Goal: Task Accomplishment & Management: Complete application form

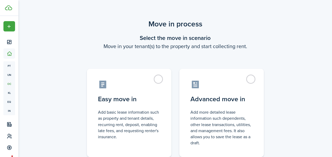
click at [157, 77] on label "Easy move in Add basic lease information such as property and tenant details, r…" at bounding box center [129, 113] width 84 height 88
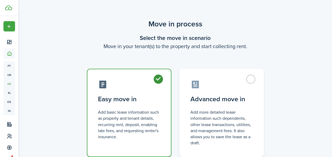
radio input "true"
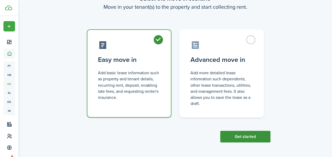
click at [241, 136] on button "Get started" at bounding box center [245, 137] width 50 height 12
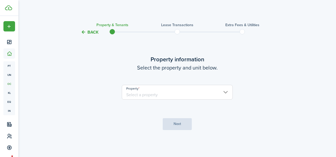
click at [185, 96] on input "Property" at bounding box center [177, 92] width 111 height 15
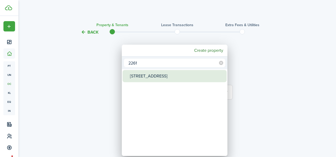
type input "2261"
click at [181, 74] on div "[STREET_ADDRESS]" at bounding box center [176, 76] width 93 height 12
type input "[STREET_ADDRESS]"
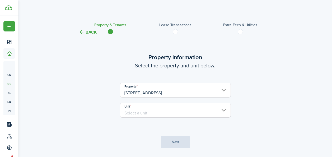
click at [170, 112] on input "Unit" at bounding box center [175, 110] width 111 height 15
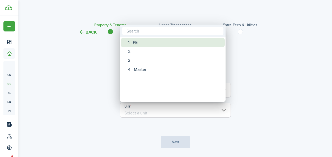
click at [149, 44] on div "1 - PE" at bounding box center [174, 42] width 93 height 9
type input "1 - PE"
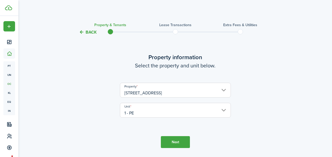
click at [168, 142] on button "Next" at bounding box center [175, 142] width 29 height 12
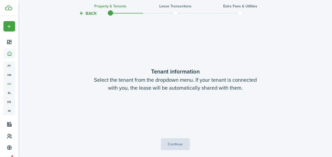
scroll to position [137, 0]
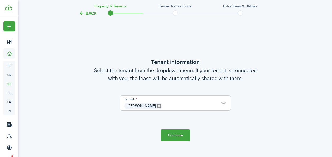
click at [166, 135] on button "Continue" at bounding box center [175, 135] width 29 height 12
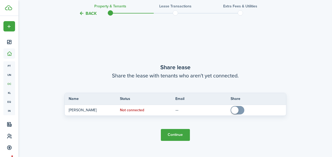
scroll to position [294, 0]
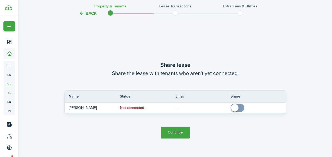
click at [170, 130] on button "Continue" at bounding box center [175, 132] width 29 height 12
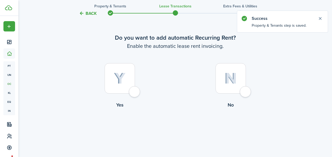
click at [242, 92] on div at bounding box center [230, 78] width 30 height 30
radio input "true"
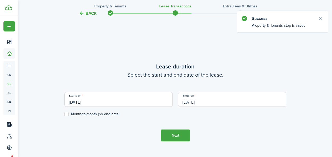
scroll to position [145, 0]
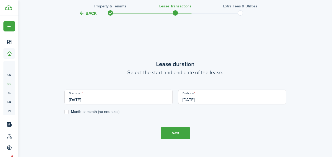
drag, startPoint x: 78, startPoint y: 98, endPoint x: 73, endPoint y: 99, distance: 5.4
click at [73, 99] on input "[DATE]" at bounding box center [118, 96] width 108 height 15
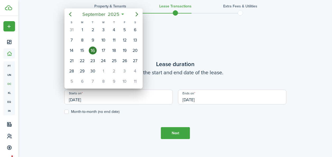
click at [73, 99] on div at bounding box center [166, 78] width 416 height 241
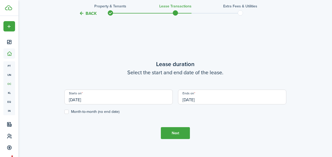
click at [73, 99] on input "[DATE]" at bounding box center [118, 96] width 108 height 15
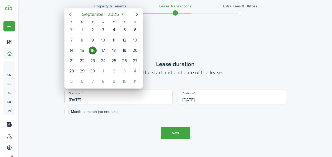
click at [69, 14] on icon "Previous page" at bounding box center [70, 14] width 6 height 6
click at [127, 71] on div "29" at bounding box center [124, 71] width 8 height 8
type input "[DATE]"
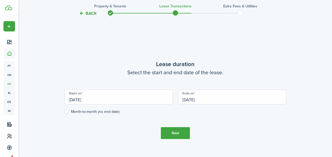
click at [191, 102] on input "[DATE]" at bounding box center [232, 96] width 108 height 15
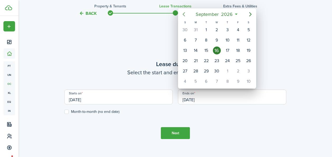
click at [184, 15] on icon "Previous page" at bounding box center [183, 14] width 6 height 6
click at [183, 16] on icon "Previous page" at bounding box center [183, 14] width 6 height 6
click at [236, 72] on div "31" at bounding box center [238, 71] width 8 height 8
type input "[DATE]"
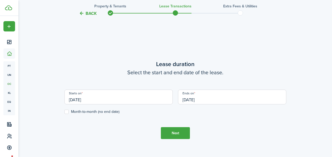
click at [174, 132] on button "Next" at bounding box center [175, 133] width 29 height 12
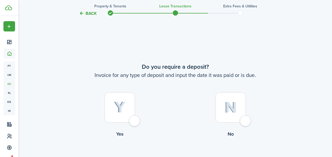
scroll to position [302, 0]
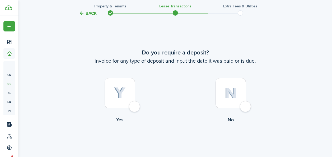
click at [245, 108] on div at bounding box center [230, 93] width 30 height 30
radio input "true"
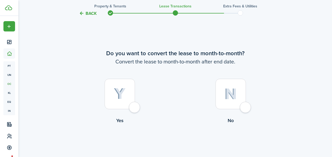
scroll to position [458, 0]
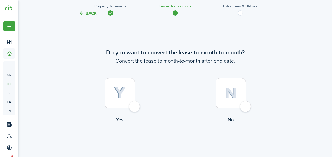
click at [245, 105] on div at bounding box center [230, 93] width 30 height 30
radio input "true"
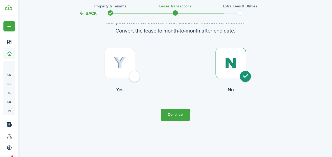
scroll to position [491, 0]
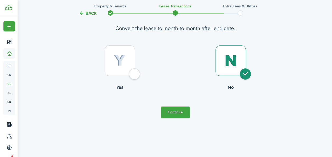
click at [178, 116] on button "Continue" at bounding box center [175, 112] width 29 height 12
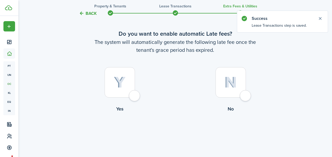
scroll to position [25, 0]
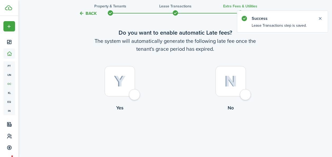
click at [245, 94] on div at bounding box center [230, 81] width 30 height 30
radio input "true"
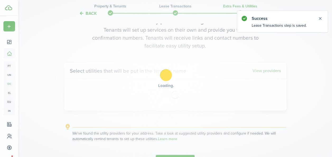
scroll to position [173, 0]
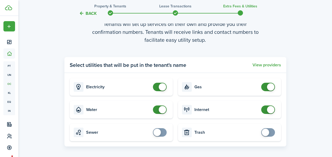
checkbox input "false"
click at [163, 88] on span at bounding box center [162, 86] width 7 height 7
checkbox input "false"
click at [161, 108] on span at bounding box center [162, 109] width 7 height 7
checkbox input "false"
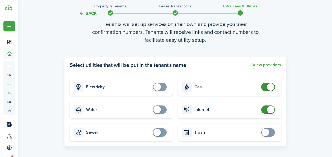
click at [270, 87] on span at bounding box center [270, 86] width 7 height 7
checkbox input "false"
click at [268, 109] on span at bounding box center [270, 109] width 7 height 7
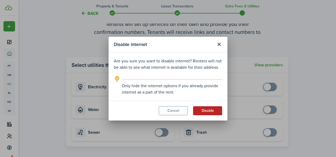
click at [207, 107] on button "Disable" at bounding box center [207, 110] width 29 height 9
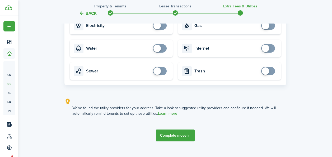
scroll to position [237, 0]
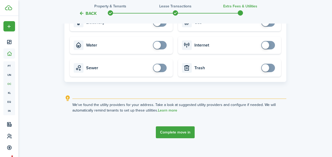
click at [183, 129] on button "Complete move in" at bounding box center [175, 132] width 39 height 12
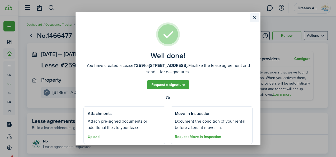
click at [253, 18] on button "Close modal" at bounding box center [254, 17] width 9 height 9
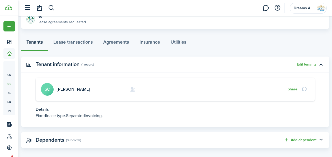
scroll to position [125, 0]
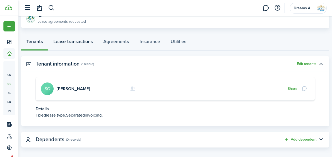
click at [65, 44] on link "Lease transactions" at bounding box center [73, 43] width 50 height 16
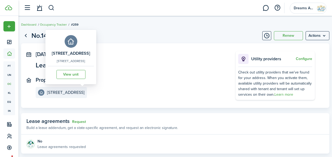
click at [64, 90] on e-details-info-title "[STREET_ADDRESS]" at bounding box center [65, 92] width 37 height 5
click at [79, 73] on link "View unit" at bounding box center [70, 74] width 29 height 9
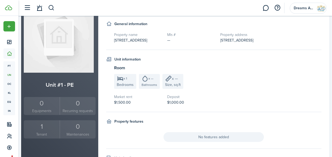
scroll to position [60, 0]
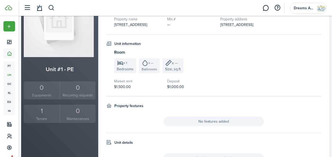
click at [46, 116] on small "Tenant" at bounding box center [41, 119] width 33 height 6
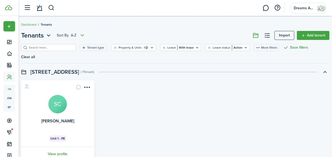
scroll to position [22, 0]
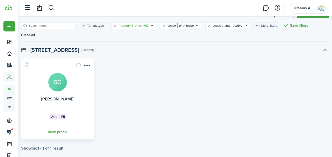
click at [128, 26] on filter-tag-label "Property & Units" at bounding box center [129, 25] width 23 height 5
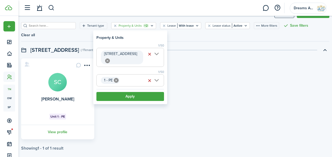
click at [116, 80] on icon at bounding box center [116, 80] width 5 height 5
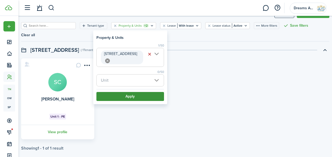
click at [121, 94] on button "Apply" at bounding box center [130, 96] width 68 height 9
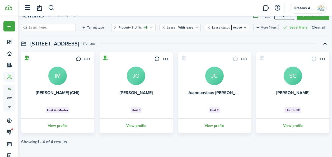
scroll to position [22, 0]
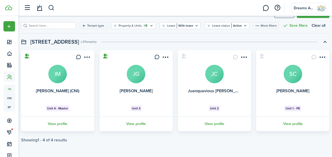
click at [287, 98] on card "[PERSON_NAME] SC Unit 1 - PE View profile" at bounding box center [292, 90] width 73 height 81
click at [286, 123] on link "View profile" at bounding box center [292, 123] width 75 height 15
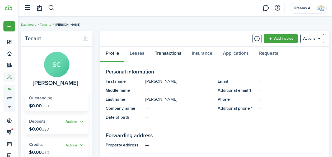
click at [180, 52] on link "Transactions" at bounding box center [167, 54] width 37 height 16
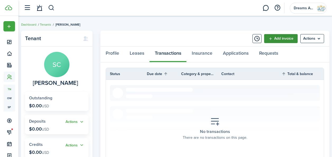
click at [280, 40] on link "Add invoice" at bounding box center [281, 38] width 34 height 9
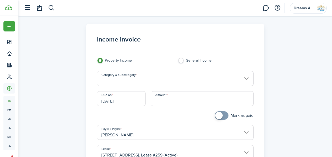
click at [124, 79] on input "Category & subcategory" at bounding box center [175, 78] width 156 height 15
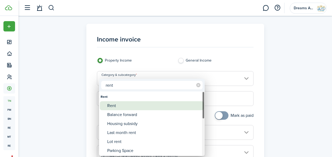
type input "rent"
click at [120, 109] on div "Rent" at bounding box center [153, 105] width 93 height 9
type input "Rent"
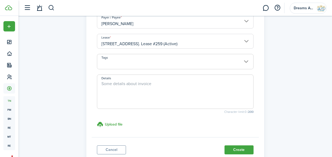
scroll to position [111, 0]
click at [126, 86] on textarea "Details" at bounding box center [175, 92] width 156 height 25
paste textarea "10612851"
click at [104, 82] on textarea "10612851" at bounding box center [175, 92] width 156 height 25
click at [104, 88] on textarea "Ref #10612851" at bounding box center [175, 92] width 156 height 25
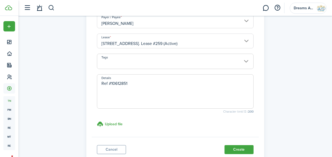
click at [137, 83] on textarea "Ref #10612851" at bounding box center [175, 92] width 156 height 25
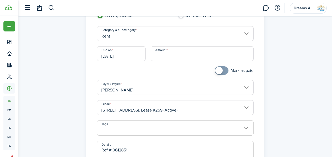
scroll to position [45, 0]
type textarea "Ref #10612851"
click at [156, 55] on input "Amount" at bounding box center [202, 53] width 102 height 15
paste input "$241.94"
type input "$241.94"
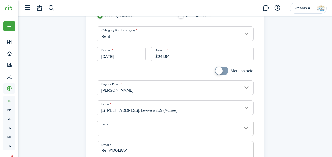
checkbox input "true"
click at [218, 71] on span at bounding box center [218, 70] width 7 height 7
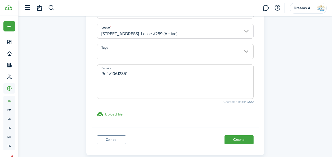
scroll to position [121, 0]
click at [118, 78] on textarea "Ref #10612851" at bounding box center [175, 82] width 156 height 25
click at [110, 51] on span at bounding box center [175, 54] width 156 height 9
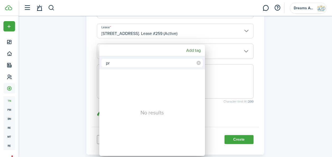
type input "p"
click at [95, 70] on div at bounding box center [166, 78] width 416 height 241
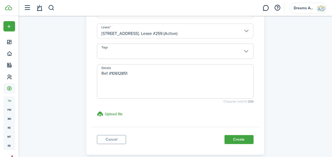
click at [103, 73] on textarea "Ref #10612851" at bounding box center [175, 82] width 156 height 25
click at [143, 74] on textarea "Prorated Rent for Aug Ref #10612851" at bounding box center [175, 82] width 156 height 25
click at [139, 80] on textarea "Prorated Rent for [DATE]- [DATE] Ref #10612851" at bounding box center [175, 82] width 156 height 25
paste textarea "*1,991.94"
click at [130, 87] on textarea "Prorated Rent for [DATE]- [DATE] Ref #10612851 Total Deposit *1,991.94" at bounding box center [175, 82] width 156 height 25
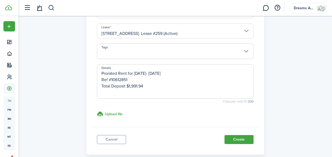
click at [128, 93] on textarea "Prorated Rent for [DATE]- [DATE] Ref #10612851 Total Deposit $1,991.94" at bounding box center [175, 82] width 156 height 25
type textarea "Prorated Rent for [DATE]- [DATE] Ref #10612851 Total Deposit $1,991.94"
click at [118, 112] on h3 "Upload file" at bounding box center [114, 114] width 18 height 6
click at [97, 111] on input "Upload file store documents and templates Choose file" at bounding box center [97, 111] width 0 height 0
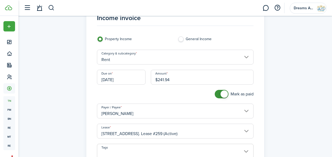
scroll to position [18, 0]
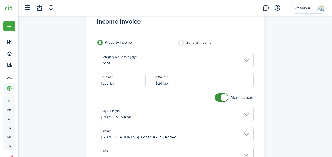
click at [113, 82] on input "[DATE]" at bounding box center [121, 80] width 49 height 15
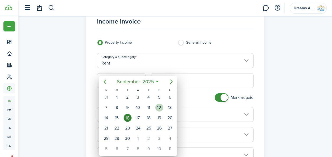
click at [159, 106] on div "12" at bounding box center [159, 107] width 8 height 8
type input "[DATE]"
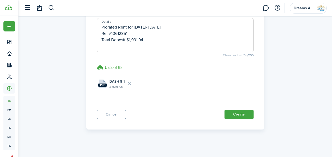
scroll to position [170, 0]
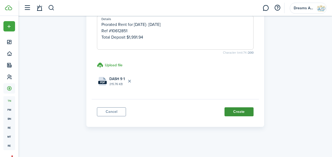
click at [235, 112] on button "Create" at bounding box center [238, 111] width 29 height 9
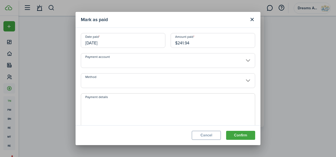
click at [155, 68] on reconciliation-bank-account-select "Payment account" at bounding box center [168, 63] width 174 height 20
click at [155, 65] on input "Payment account" at bounding box center [168, 60] width 174 height 15
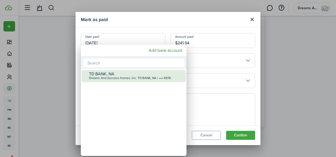
click at [150, 74] on div "TD BANK, NA" at bounding box center [135, 73] width 93 height 5
type input "•••• •••• •••• 6976"
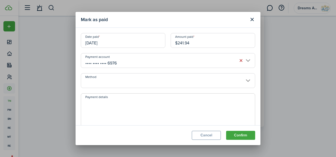
click at [148, 78] on input "Method" at bounding box center [168, 80] width 174 height 15
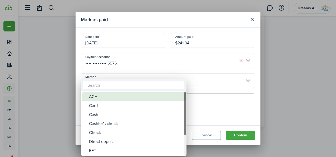
click at [140, 98] on div "ACH" at bounding box center [135, 96] width 93 height 9
type input "ACH"
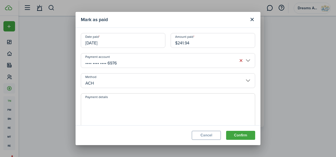
click at [135, 105] on textarea "Payment details" at bounding box center [168, 111] width 174 height 25
type textarea "Invoice #24174505 Total Deposit $12,685.50 $200 credit"
drag, startPoint x: 125, startPoint y: 116, endPoint x: 84, endPoint y: 103, distance: 43.1
click at [84, 103] on textarea "Invoice #24174505 Total Deposit $12,685.50 $200 credit" at bounding box center [168, 111] width 174 height 25
click at [90, 115] on textarea "Payment details" at bounding box center [168, 111] width 174 height 25
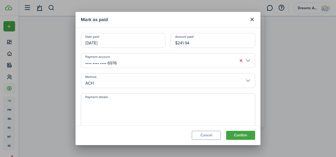
click at [87, 112] on textarea "Payment details" at bounding box center [168, 111] width 174 height 25
click at [65, 106] on div "[PERSON_NAME] as paid Date paid [DATE] Amount paid $241.94 Payment account ••••…" at bounding box center [168, 78] width 336 height 157
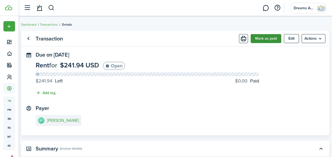
click at [260, 40] on button "Mark as paid" at bounding box center [265, 38] width 31 height 9
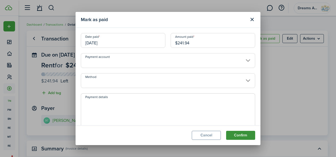
click at [234, 133] on button "Confirm" at bounding box center [240, 135] width 29 height 9
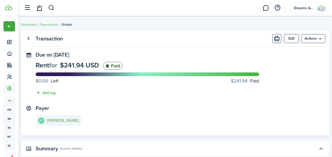
click at [59, 121] on e-details-info-title "[PERSON_NAME]" at bounding box center [63, 120] width 32 height 5
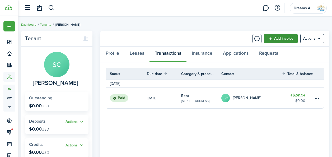
click at [275, 39] on link "Add invoice" at bounding box center [281, 38] width 34 height 9
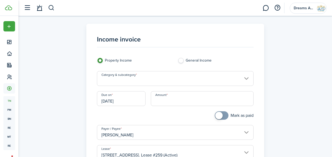
click at [116, 83] on input "Category & subcategory" at bounding box center [175, 78] width 156 height 15
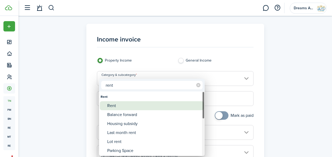
type input "rent"
click at [112, 107] on div "Rent" at bounding box center [153, 105] width 93 height 9
type input "Rent"
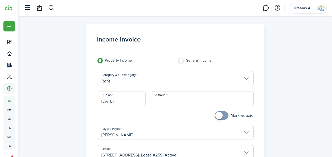
click at [158, 101] on input "Amount" at bounding box center [202, 98] width 102 height 15
type input "$250.00"
checkbox input "true"
click at [216, 116] on span at bounding box center [218, 115] width 7 height 7
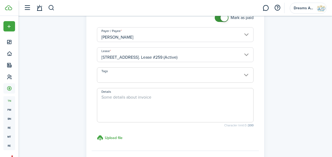
scroll to position [98, 0]
click at [123, 99] on textarea "Details" at bounding box center [175, 105] width 156 height 25
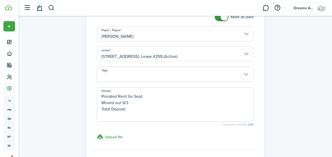
click at [103, 102] on textarea "Prorated Rent for Sept. Moved out 9/3 Total Deposit" at bounding box center [175, 105] width 156 height 25
click at [103, 101] on textarea "Prorated Rent for Sept. Moved out 9/3 Total Deposit" at bounding box center [175, 105] width 156 height 25
drag, startPoint x: 116, startPoint y: 103, endPoint x: 103, endPoint y: 102, distance: 12.7
click at [103, 102] on textarea "Prorated Rent for Sept. Moved out 9/3 Invoice # Total Deposit" at bounding box center [175, 105] width 156 height 25
click at [113, 103] on textarea "Prorated Rent for Sept. Moved out 9/3 Ref # Total Deposit" at bounding box center [175, 105] width 156 height 25
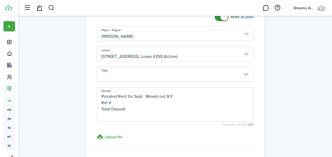
paste textarea "10612852"
click at [113, 103] on textarea "Prorated Rent for Sept. Moved out 9/3 Ref # 10612852 Total Deposit" at bounding box center [175, 105] width 156 height 25
click at [133, 108] on textarea "Prorated Rent for Sept. Moved out 9/3 Ref #10612852 Total Deposit" at bounding box center [175, 105] width 156 height 25
paste textarea "1,991.94"
click at [146, 97] on textarea "Prorated Rent for Sept. Moved out 9/3 Ref #10612852 Total Deposit $1,991.94" at bounding box center [175, 105] width 156 height 25
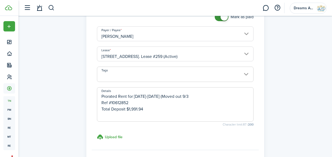
click at [195, 95] on textarea "Prorated Rent for [DATE]-[DATE] (Moved out 9/3 Ref #10612852 Total Deposit $1,9…" at bounding box center [175, 105] width 156 height 25
click at [179, 108] on textarea "Prorated Rent for [DATE]-[DATE] (Moved out 9/3) Ref #10612852 Total Deposit $1,…" at bounding box center [175, 105] width 156 height 25
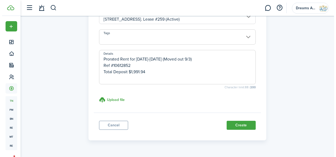
scroll to position [136, 0]
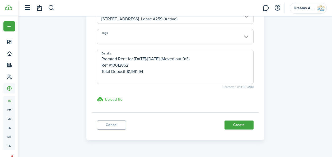
type textarea "Prorated Rent for [DATE]-[DATE] (Moved out 9/3) Ref #10612852 Total Deposit $1,…"
click at [117, 99] on h3 "Upload file" at bounding box center [114, 100] width 18 height 6
click at [97, 96] on input "Upload file store documents and templates Choose file" at bounding box center [97, 96] width 0 height 0
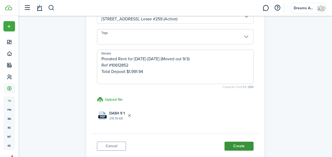
click at [227, 145] on button "Create" at bounding box center [238, 145] width 29 height 9
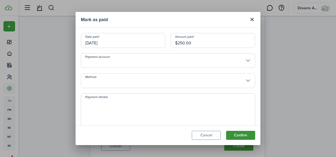
click at [232, 133] on button "Confirm" at bounding box center [240, 135] width 29 height 9
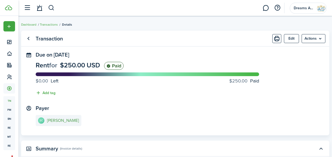
click at [59, 121] on e-details-info-title "[PERSON_NAME]" at bounding box center [63, 120] width 32 height 5
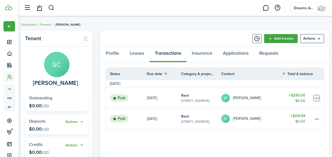
click at [318, 99] on table-menu-btn-icon at bounding box center [316, 98] width 6 height 6
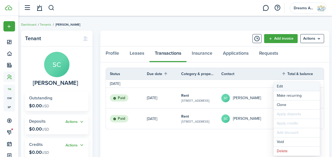
click at [291, 86] on button "Edit" at bounding box center [296, 86] width 46 height 9
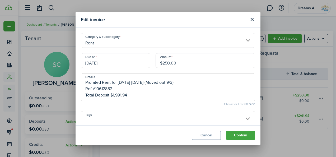
click at [91, 65] on input "[DATE]" at bounding box center [115, 60] width 69 height 15
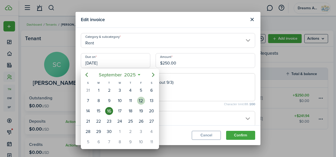
click at [140, 99] on div "12" at bounding box center [141, 101] width 8 height 8
type input "[DATE]"
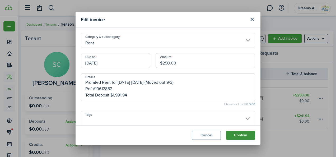
click at [233, 136] on button "Confirm" at bounding box center [240, 135] width 29 height 9
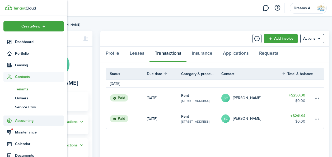
click at [22, 118] on span "Accounting" at bounding box center [39, 121] width 49 height 6
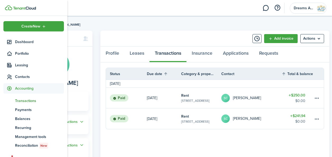
click at [26, 99] on span "Transactions" at bounding box center [39, 101] width 49 height 6
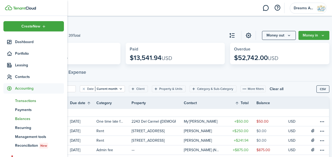
click at [24, 117] on span "Balances" at bounding box center [39, 119] width 49 height 6
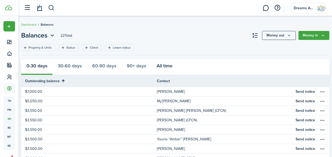
click at [165, 64] on button "All time" at bounding box center [164, 67] width 26 height 16
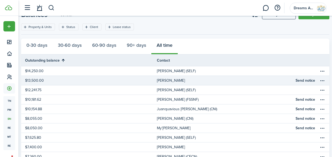
scroll to position [22, 0]
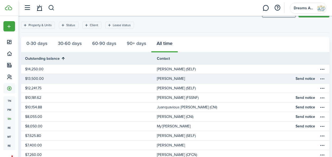
click at [162, 79] on table-profile-info-text "[PERSON_NAME]" at bounding box center [171, 79] width 28 height 4
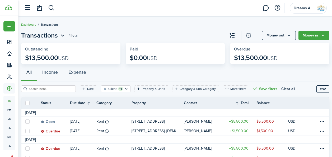
scroll to position [23, 0]
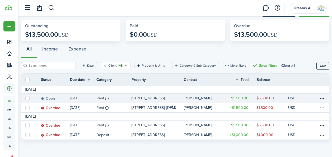
click at [129, 98] on link "Rent" at bounding box center [113, 97] width 35 height 9
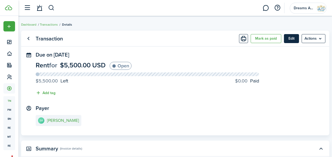
click at [290, 37] on button "Edit" at bounding box center [291, 38] width 15 height 9
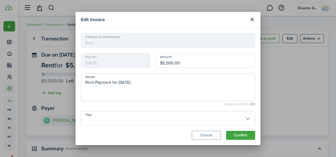
click at [109, 61] on span "[DATE]" at bounding box center [115, 60] width 69 height 15
click at [204, 136] on button "Cancel" at bounding box center [206, 135] width 29 height 9
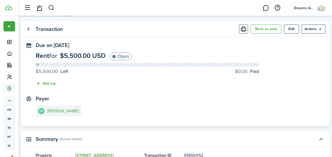
scroll to position [9, 0]
click at [68, 114] on link "SA [PERSON_NAME]" at bounding box center [59, 111] width 46 height 11
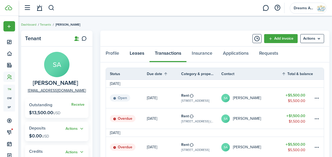
click at [135, 54] on link "Leases" at bounding box center [136, 54] width 25 height 16
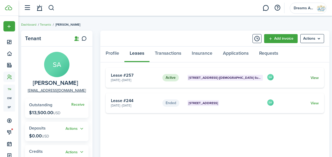
click at [311, 78] on link "View" at bounding box center [314, 78] width 8 height 6
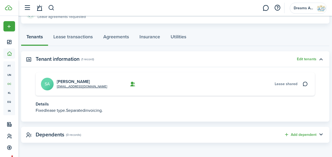
scroll to position [130, 0]
click at [91, 37] on link "Lease transactions" at bounding box center [73, 38] width 50 height 16
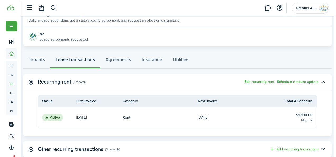
scroll to position [111, 0]
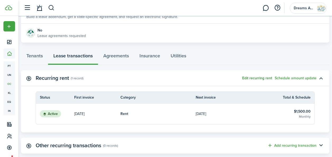
click at [261, 79] on button "Edit recurring rent" at bounding box center [257, 78] width 30 height 4
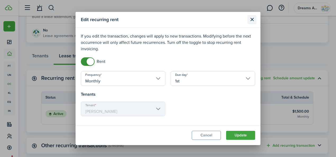
click at [251, 21] on button "Close modal" at bounding box center [251, 19] width 9 height 9
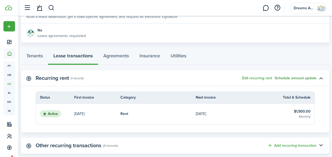
click at [285, 77] on button "Schedule amount update" at bounding box center [295, 78] width 42 height 4
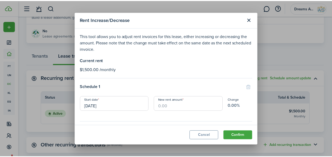
scroll to position [13, 0]
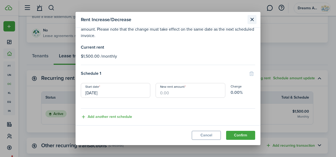
click at [250, 20] on button "Close modal" at bounding box center [251, 19] width 9 height 9
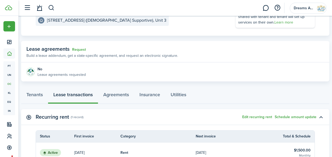
scroll to position [78, 0]
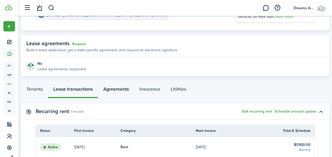
click at [117, 89] on link "Agreements" at bounding box center [116, 90] width 36 height 16
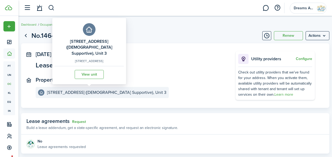
scroll to position [54, 0]
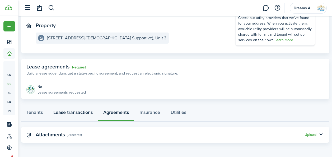
click at [73, 111] on link "Lease transactions" at bounding box center [73, 114] width 50 height 16
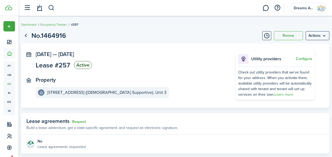
scroll to position [82, 0]
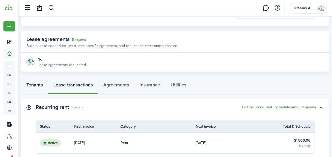
click at [39, 84] on link "Tenants" at bounding box center [34, 86] width 27 height 16
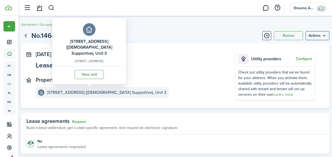
click at [52, 96] on e-details-info-label "[STREET_ADDRESS] ([DEMOGRAPHIC_DATA] Supportive), Unit 3" at bounding box center [102, 92] width 133 height 11
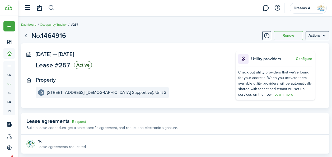
click at [51, 7] on button "button" at bounding box center [51, 7] width 7 height 9
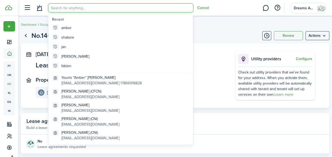
click at [60, 8] on input "search" at bounding box center [120, 7] width 145 height 9
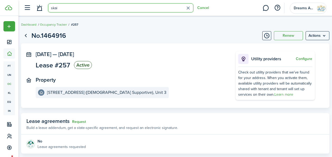
type input "skai"
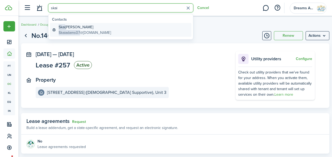
click at [69, 26] on global-search-item-title "[PERSON_NAME]" at bounding box center [85, 27] width 52 height 6
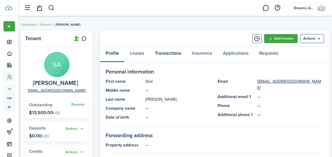
click at [164, 52] on link "Transactions" at bounding box center [167, 54] width 37 height 16
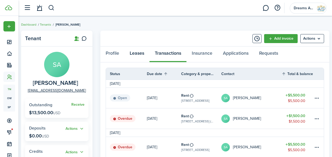
click at [140, 54] on link "Leases" at bounding box center [136, 54] width 25 height 16
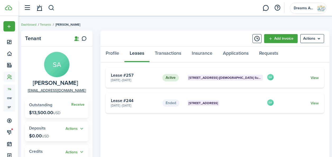
click at [313, 78] on link "View" at bounding box center [314, 78] width 8 height 6
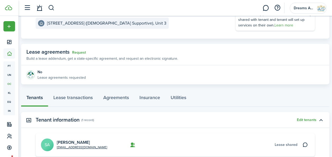
scroll to position [68, 0]
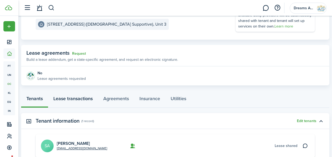
click at [94, 104] on link "Lease transactions" at bounding box center [73, 100] width 50 height 16
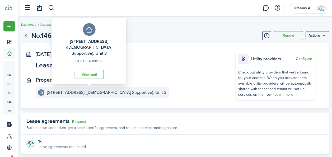
click at [106, 94] on e-details-info-title "[STREET_ADDRESS] ([DEMOGRAPHIC_DATA] Supportive), Unit 3" at bounding box center [106, 92] width 119 height 5
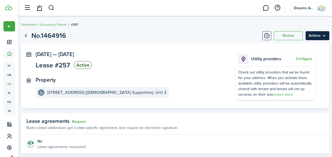
click at [311, 38] on menu-btn "Actions" at bounding box center [317, 35] width 24 height 9
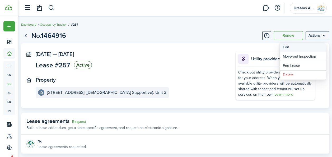
click at [299, 49] on button "Edit" at bounding box center [302, 47] width 46 height 9
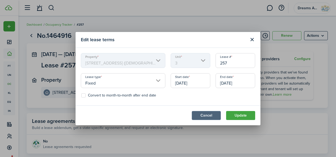
click at [198, 116] on button "Cancel" at bounding box center [206, 115] width 29 height 9
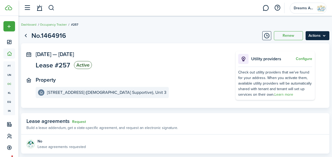
click at [310, 37] on menu-btn "Actions" at bounding box center [317, 35] width 24 height 9
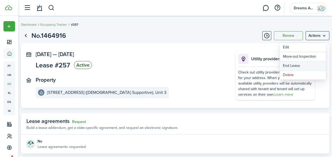
click at [294, 65] on link "End Lease" at bounding box center [302, 65] width 46 height 9
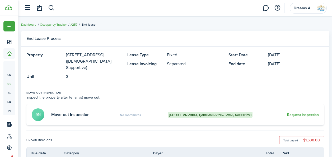
click at [77, 25] on link "#257" at bounding box center [73, 24] width 7 height 5
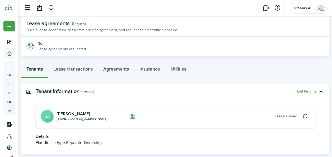
scroll to position [112, 0]
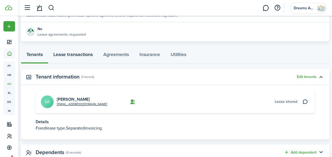
click at [78, 54] on link "Lease transactions" at bounding box center [73, 56] width 50 height 16
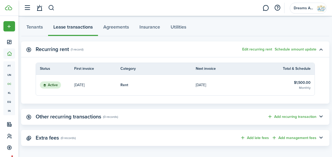
scroll to position [142, 0]
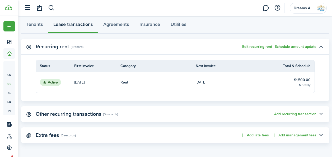
click at [298, 80] on table-info-title "$1,500.00" at bounding box center [302, 80] width 17 height 6
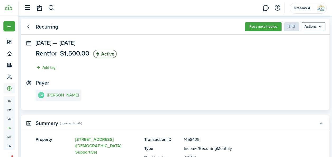
scroll to position [11, 0]
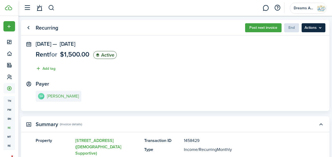
click at [307, 30] on menu-btn "Actions" at bounding box center [313, 27] width 24 height 9
click at [174, 60] on panel-main-section "[DATE] — [DATE] Rent for $1,500.00 Active Add tag" at bounding box center [175, 57] width 279 height 33
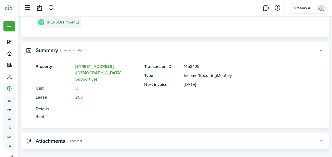
scroll to position [0, 0]
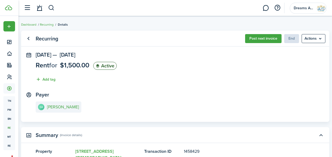
click at [75, 64] on span "$1,500.00" at bounding box center [74, 65] width 29 height 10
click at [31, 39] on link "Go back" at bounding box center [28, 38] width 9 height 9
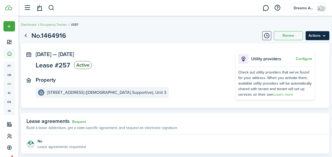
click at [322, 36] on menu-btn "Actions" at bounding box center [317, 35] width 24 height 9
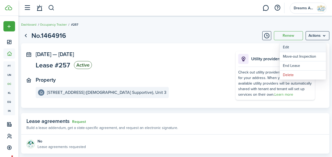
click at [301, 47] on button "Edit" at bounding box center [302, 47] width 46 height 9
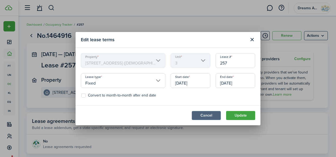
click at [204, 114] on button "Cancel" at bounding box center [206, 115] width 29 height 9
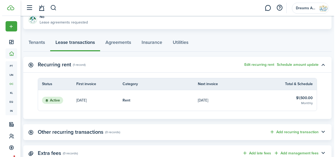
scroll to position [125, 0]
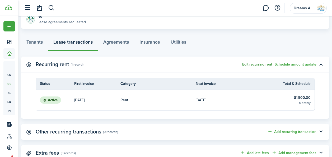
click at [258, 65] on button "Edit recurring rent" at bounding box center [257, 64] width 30 height 4
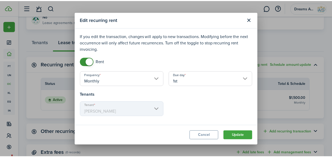
scroll to position [27, 0]
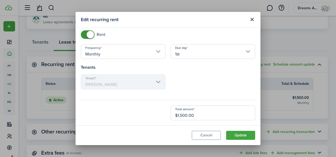
click at [176, 116] on input "$1,500.00" at bounding box center [212, 112] width 84 height 15
type input "$3,500.00"
click at [244, 136] on button "Update" at bounding box center [240, 135] width 29 height 9
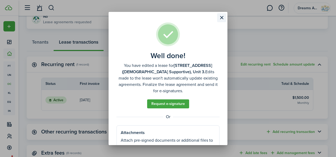
click at [222, 17] on button "Close modal" at bounding box center [221, 17] width 9 height 9
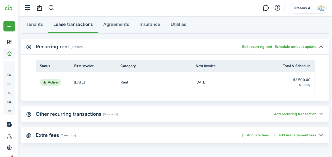
scroll to position [143, 0]
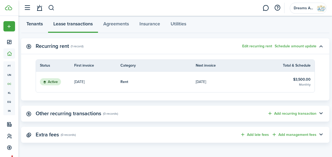
click at [31, 23] on link "Tenants" at bounding box center [34, 25] width 27 height 16
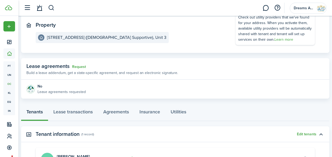
scroll to position [130, 0]
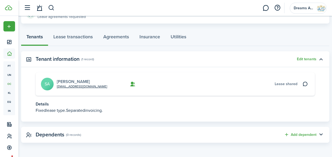
click at [77, 82] on link "[PERSON_NAME]" at bounding box center [73, 81] width 33 height 6
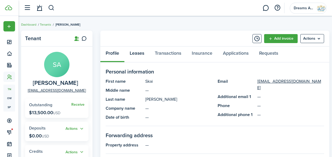
click at [141, 52] on link "Leases" at bounding box center [136, 54] width 25 height 16
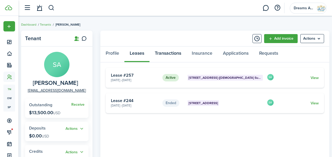
click at [164, 52] on link "Transactions" at bounding box center [167, 54] width 37 height 16
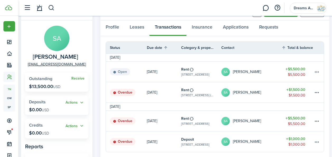
scroll to position [31, 0]
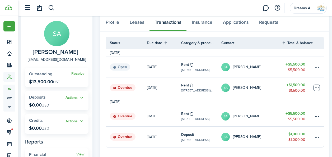
click at [317, 87] on table-menu-btn-icon at bounding box center [316, 87] width 6 height 6
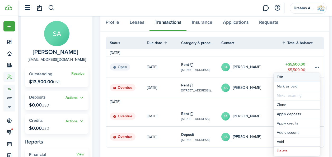
click at [283, 75] on button "Edit" at bounding box center [296, 77] width 46 height 9
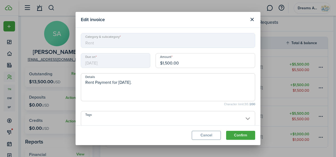
click at [163, 63] on input "$1,500.00" at bounding box center [204, 60] width 99 height 15
type input "$5,500.00"
click at [226, 131] on button "Confirm" at bounding box center [240, 135] width 29 height 9
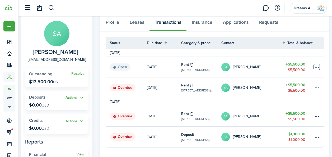
click at [315, 67] on table-menu-btn-icon at bounding box center [316, 67] width 6 height 6
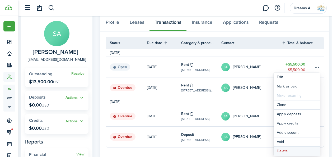
click at [285, 149] on button "Delete" at bounding box center [296, 150] width 46 height 9
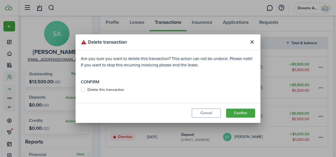
click at [82, 89] on label "Delete this transaction" at bounding box center [102, 90] width 43 height 4
click at [81, 89] on input "Delete this transaction" at bounding box center [80, 89] width 0 height 0
checkbox input "true"
click at [234, 111] on button "Confirm" at bounding box center [240, 112] width 29 height 9
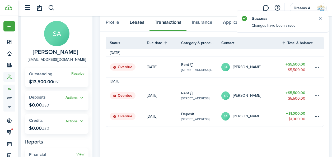
click at [139, 24] on link "Leases" at bounding box center [136, 24] width 25 height 16
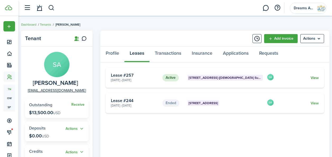
click at [313, 78] on link "View" at bounding box center [314, 78] width 8 height 6
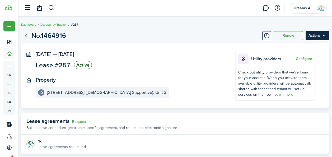
click at [318, 36] on menu-btn "Actions" at bounding box center [317, 35] width 24 height 9
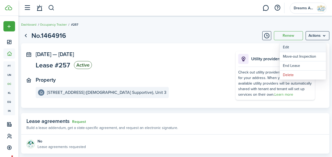
click at [300, 48] on button "Edit" at bounding box center [302, 47] width 46 height 9
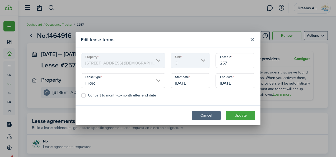
click at [206, 117] on button "Cancel" at bounding box center [206, 115] width 29 height 9
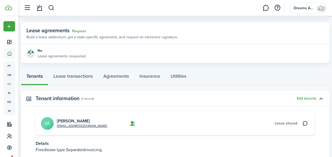
scroll to position [91, 0]
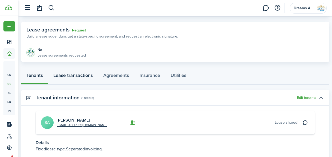
click at [75, 76] on link "Lease transactions" at bounding box center [73, 77] width 50 height 16
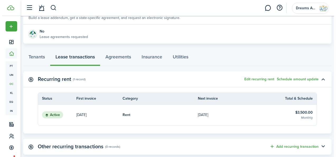
scroll to position [111, 0]
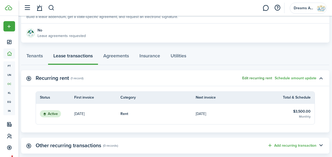
click at [263, 79] on button "Edit recurring rent" at bounding box center [257, 78] width 30 height 4
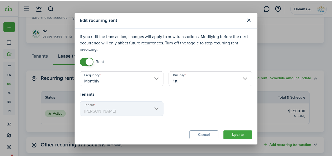
scroll to position [27, 0]
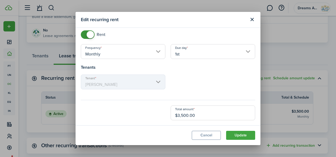
click at [176, 114] on input "$3,500.00" at bounding box center [212, 112] width 84 height 15
type input "$5,500.00"
click at [229, 133] on button "Update" at bounding box center [240, 135] width 29 height 9
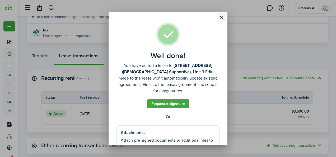
click at [220, 18] on button "Close modal" at bounding box center [221, 17] width 9 height 9
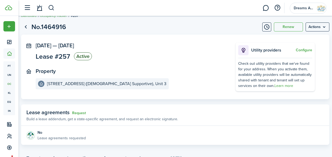
scroll to position [0, 0]
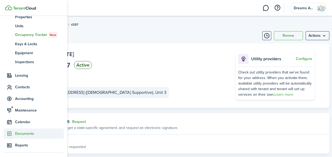
click at [25, 132] on span "Documents" at bounding box center [39, 134] width 49 height 6
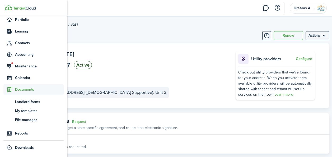
scroll to position [34, 0]
click at [29, 110] on span "My templates" at bounding box center [39, 111] width 49 height 6
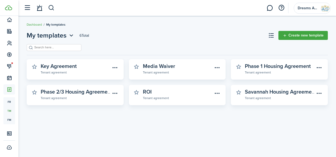
click at [97, 139] on div "My templates 6 Total Create new template Key Agreement Tenant agreement Media W…" at bounding box center [176, 86] width 317 height 117
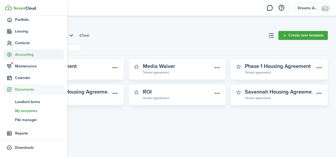
click at [22, 55] on span "Accounting" at bounding box center [39, 55] width 49 height 6
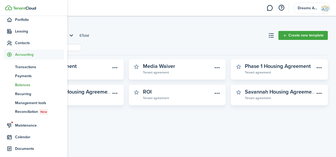
click at [24, 87] on span "Balances" at bounding box center [39, 85] width 49 height 6
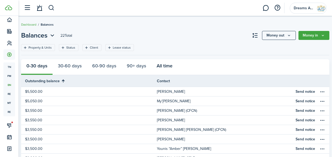
click at [172, 66] on button "All time" at bounding box center [164, 67] width 26 height 16
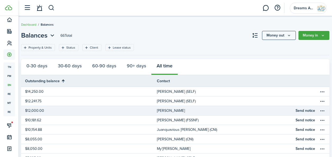
click at [165, 110] on table-profile-info-text "[PERSON_NAME]" at bounding box center [171, 110] width 28 height 4
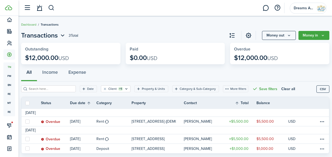
scroll to position [14, 0]
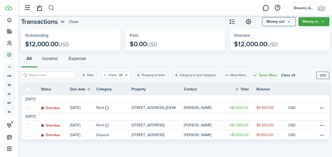
click at [50, 4] on button "button" at bounding box center [51, 7] width 7 height 9
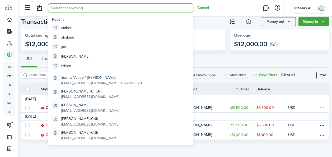
scroll to position [0, 0]
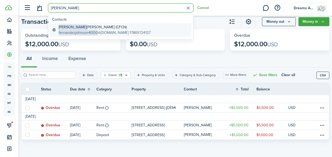
type input "[PERSON_NAME]"
click at [70, 28] on span "[PERSON_NAME]" at bounding box center [73, 27] width 28 height 6
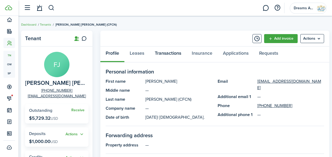
click at [180, 55] on link "Transactions" at bounding box center [167, 54] width 37 height 16
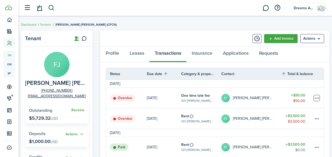
click at [317, 97] on table-menu-btn-icon at bounding box center [316, 98] width 6 height 6
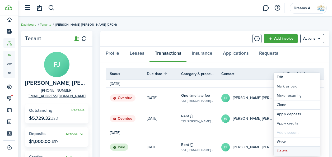
click at [290, 152] on button "Delete" at bounding box center [296, 150] width 46 height 9
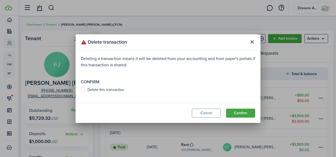
click at [83, 91] on label "Delete this transaction" at bounding box center [102, 90] width 43 height 4
click at [81, 90] on input "Delete this transaction" at bounding box center [80, 89] width 0 height 0
checkbox input "true"
click at [237, 115] on button "Confirm" at bounding box center [240, 112] width 29 height 9
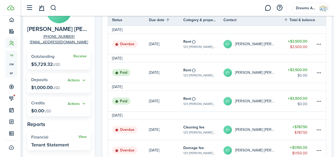
scroll to position [55, 0]
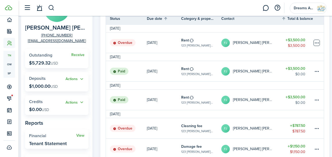
click at [317, 42] on table-menu-btn-icon at bounding box center [316, 43] width 6 height 6
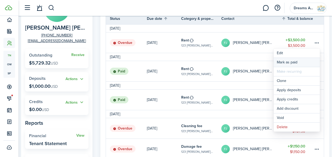
click at [282, 61] on link "Mark as paid" at bounding box center [296, 62] width 46 height 9
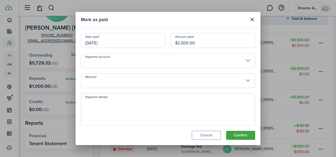
click at [155, 61] on input "Payment account" at bounding box center [168, 60] width 174 height 15
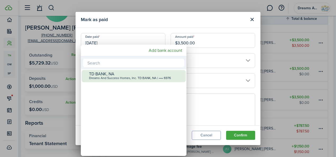
click at [135, 76] on div "Dreams And Success Homes, Inc. TD BANK, NA | •••• 6976" at bounding box center [135, 78] width 93 height 4
type input "•••• •••• •••• 6976"
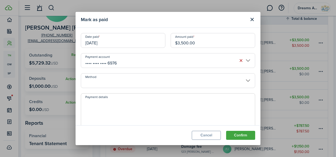
click at [134, 81] on input "Method" at bounding box center [168, 80] width 174 height 15
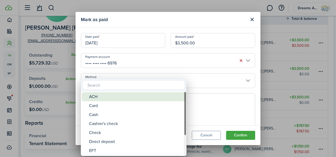
click at [125, 94] on div "ACH" at bounding box center [135, 96] width 93 height 9
type input "ACH"
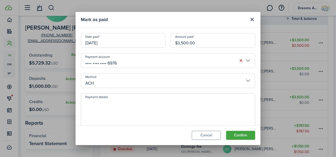
click at [116, 103] on textarea "Payment details" at bounding box center [168, 111] width 174 height 25
paste textarea "10605694"
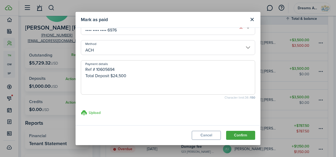
type textarea "Ref # 10605694 Total Deposit $24,500"
click at [91, 112] on h3 "Upload" at bounding box center [95, 113] width 12 height 6
click at [81, 109] on input "Upload store documents and templates Choose file" at bounding box center [81, 109] width 0 height 0
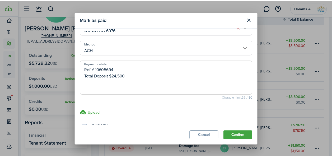
scroll to position [54, 0]
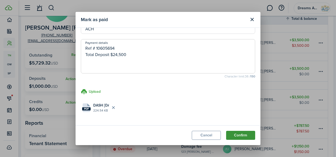
click at [240, 136] on button "Confirm" at bounding box center [240, 135] width 29 height 9
